Goal: Information Seeking & Learning: Compare options

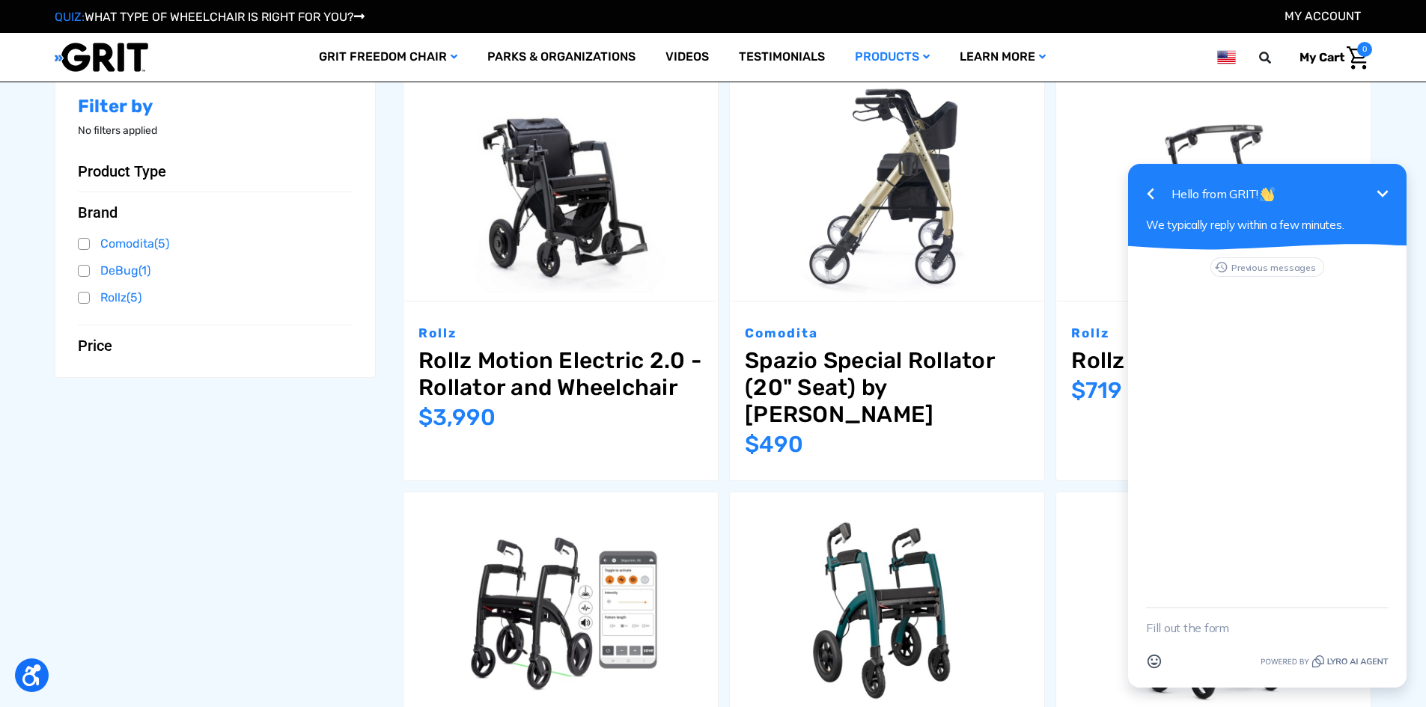
click at [1382, 186] on icon "Minimize" at bounding box center [1382, 194] width 18 height 18
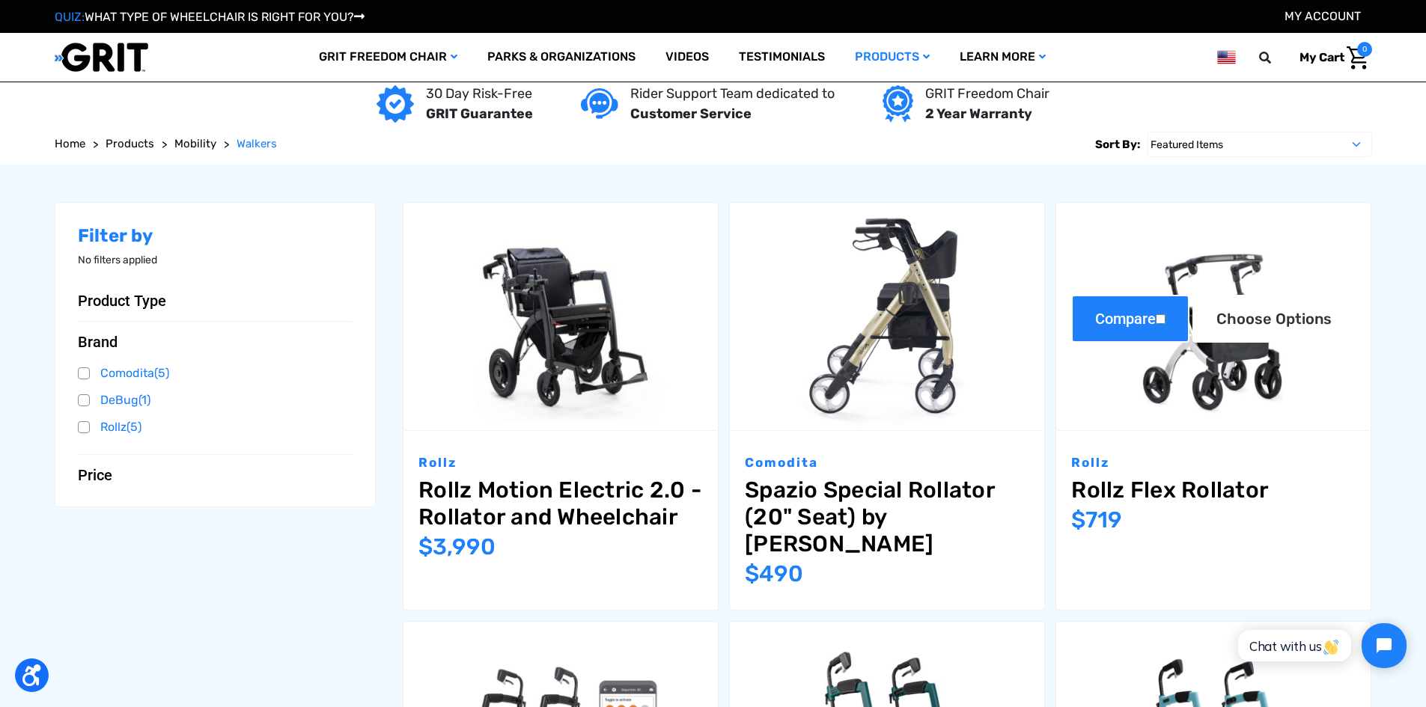
scroll to position [75, 0]
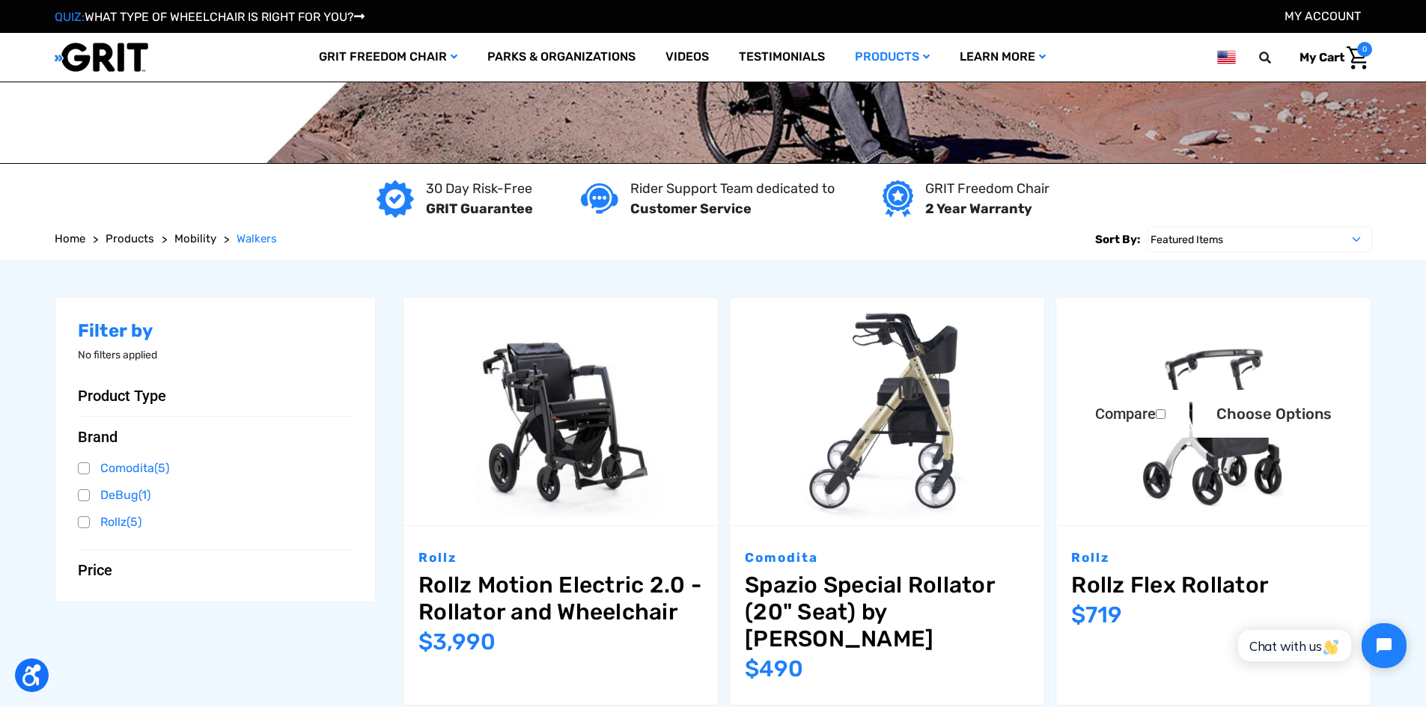
click at [1197, 461] on img "Rollz Flex Rollator,$719.00\a" at bounding box center [1213, 412] width 314 height 228
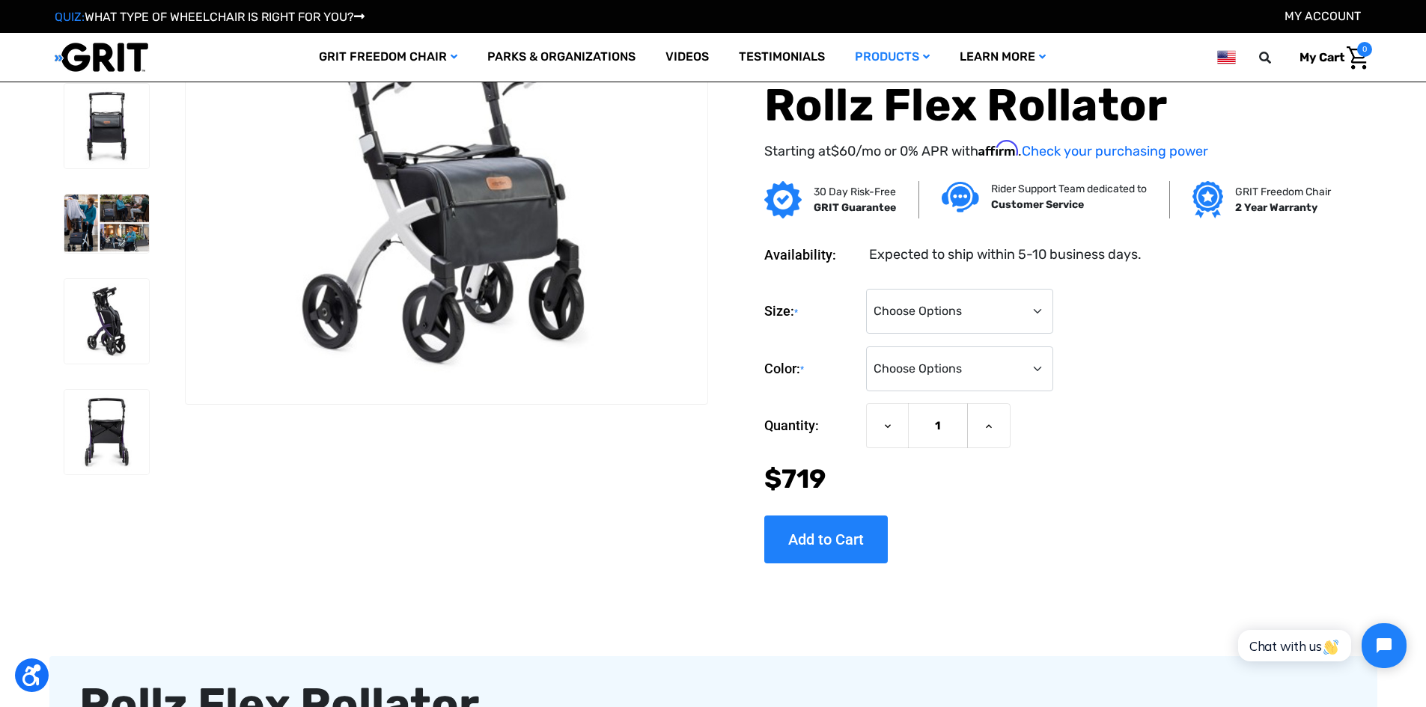
scroll to position [225, 0]
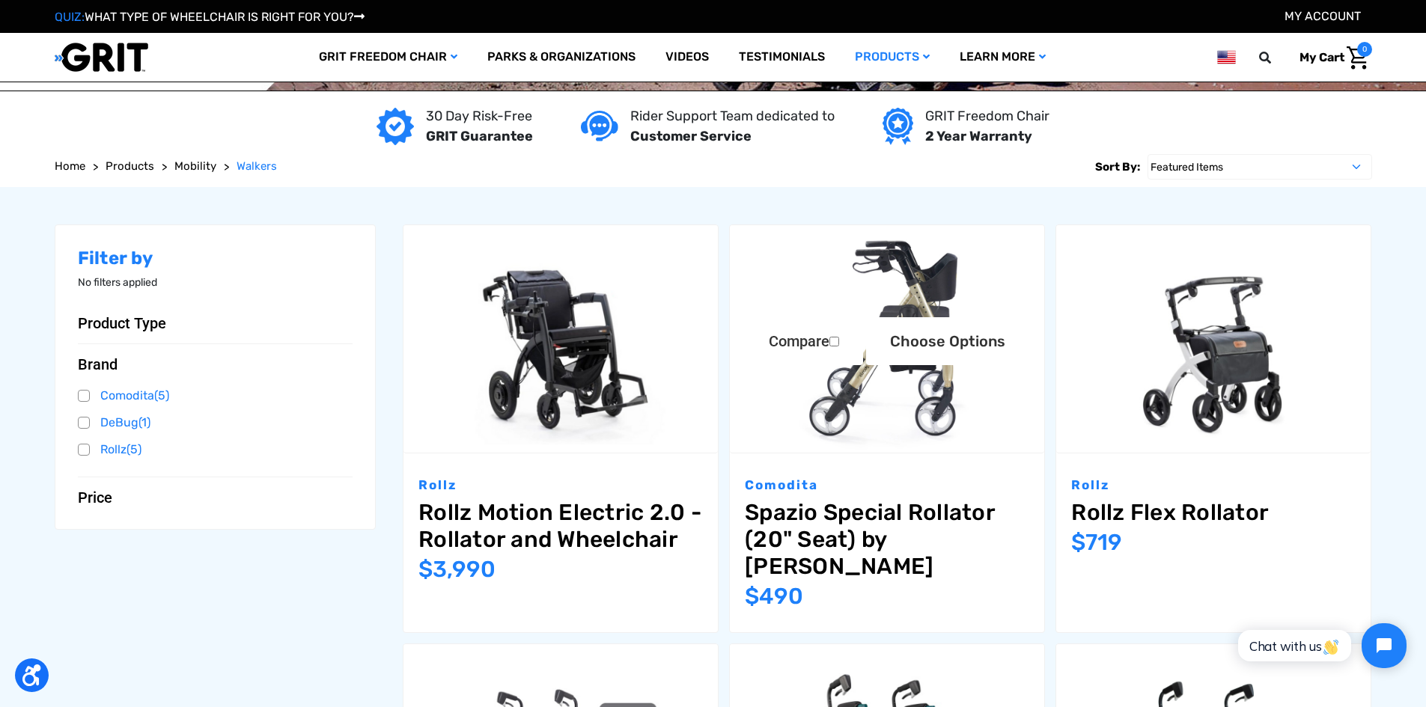
scroll to position [75, 0]
